Goal: Consume media (video, audio): Watch videos, listen to music or podcasts

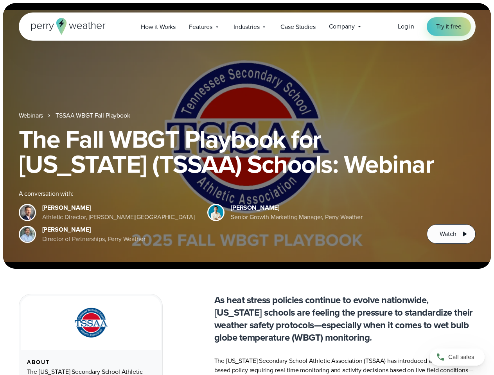
click at [247, 188] on div "The Fall WBGT Playbook for [US_STATE] (TSSAA) Schools: Webinar A conversation w…" at bounding box center [247, 185] width 457 height 117
click at [247, 27] on span "Industries" at bounding box center [246, 26] width 26 height 9
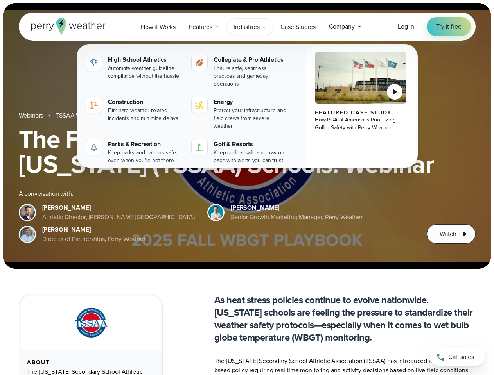
click at [247, 136] on h1 "The Fall WBGT Playbook for [US_STATE] (TSSAA) Schools: Webinar" at bounding box center [247, 152] width 457 height 50
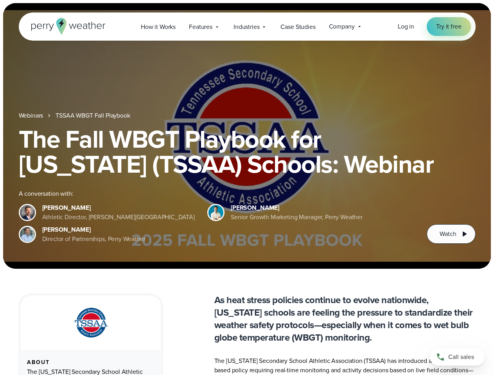
click at [93, 116] on link "TSSAA WBGT Fall Playbook" at bounding box center [93, 115] width 74 height 9
click at [451, 234] on span "Watch" at bounding box center [448, 234] width 16 height 9
